Goal: Information Seeking & Learning: Learn about a topic

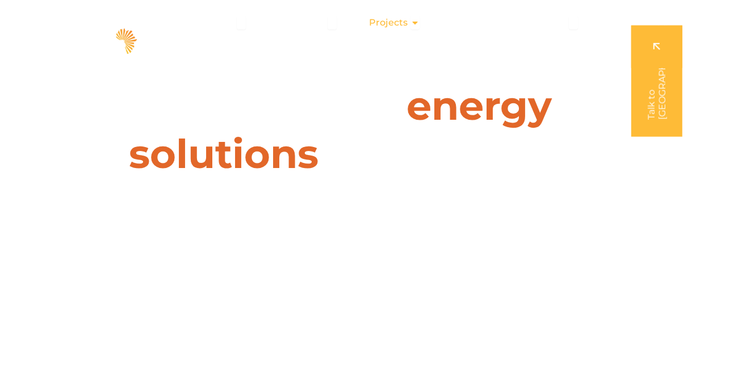
click at [409, 19] on div "Projects Close Projects Open Projects" at bounding box center [394, 22] width 69 height 23
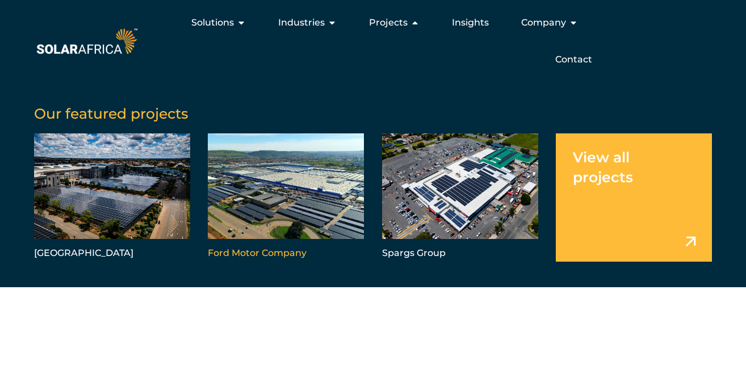
click at [276, 200] on link "Menu" at bounding box center [286, 197] width 156 height 128
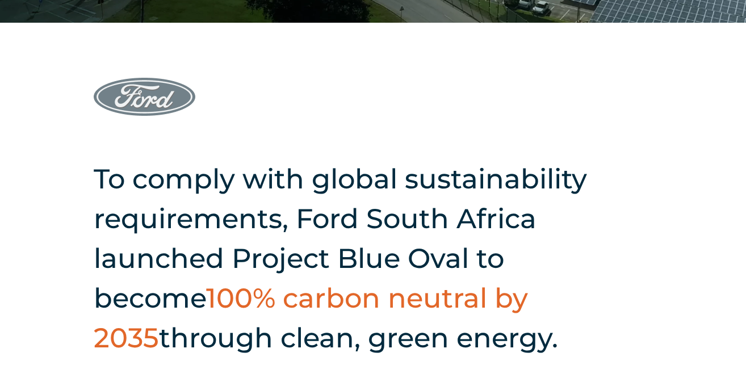
scroll to position [309, 0]
